Goal: Information Seeking & Learning: Learn about a topic

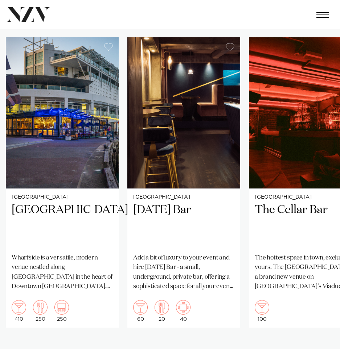
scroll to position [362, 0]
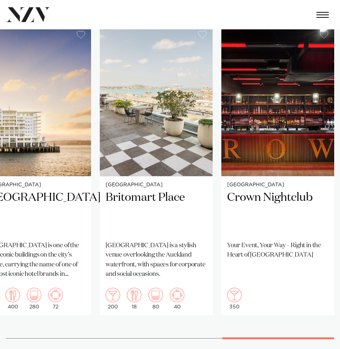
click at [317, 349] on swiper-container "[GEOGRAPHIC_DATA] [GEOGRAPHIC_DATA] is a versatile, modern venue nestled along …" at bounding box center [170, 187] width 340 height 325
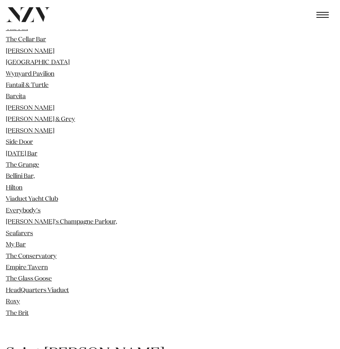
scroll to position [834, 0]
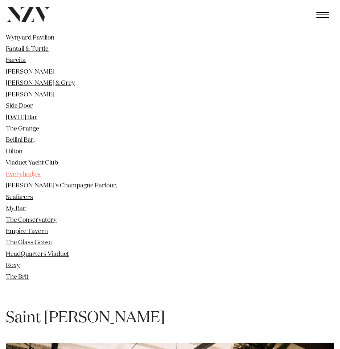
click at [24, 174] on link "Everybody's" at bounding box center [23, 174] width 35 height 6
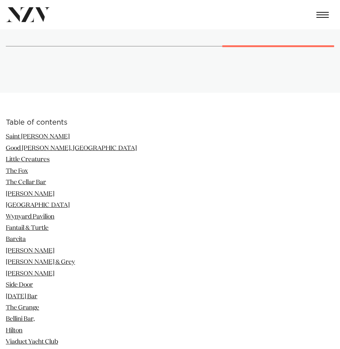
scroll to position [761, 0]
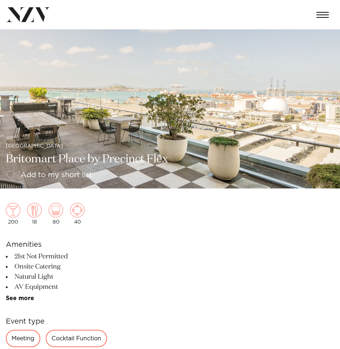
scroll to position [217, 0]
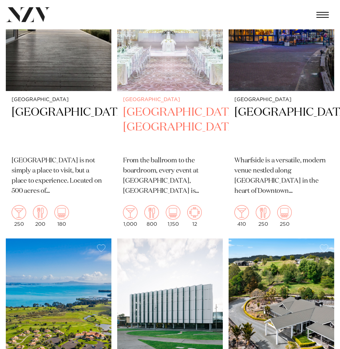
scroll to position [3190, 0]
